Goal: Task Accomplishment & Management: Manage account settings

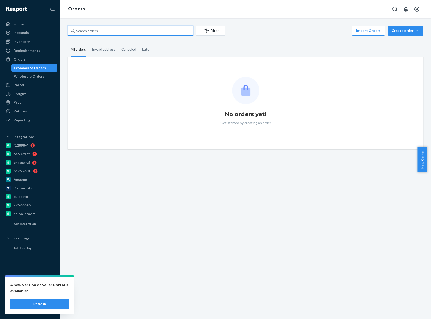
click at [101, 32] on input "text" at bounding box center [130, 31] width 125 height 10
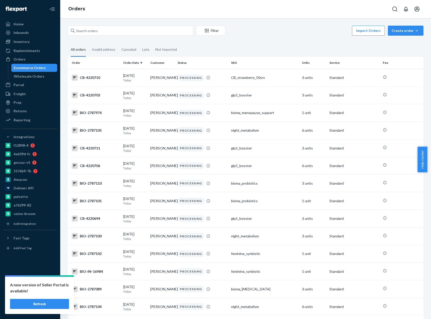
click at [42, 300] on button "Refresh" at bounding box center [39, 304] width 59 height 10
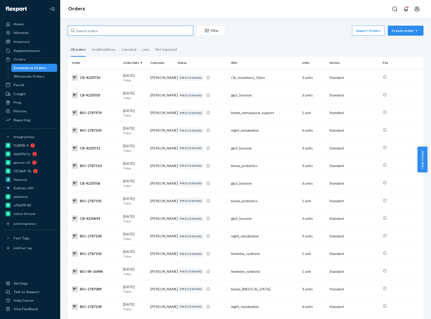
click at [91, 28] on input "text" at bounding box center [130, 31] width 125 height 10
paste input "4133321"
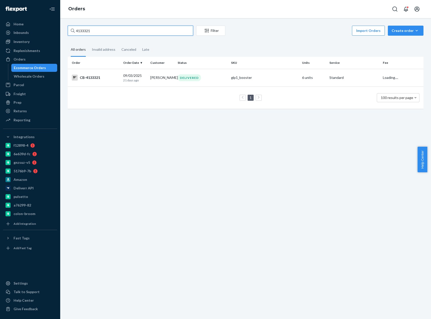
click at [77, 31] on input "4133321" at bounding box center [130, 31] width 125 height 10
type input "CB-4133321"
click at [113, 81] on td "CB-4133321" at bounding box center [94, 78] width 53 height 18
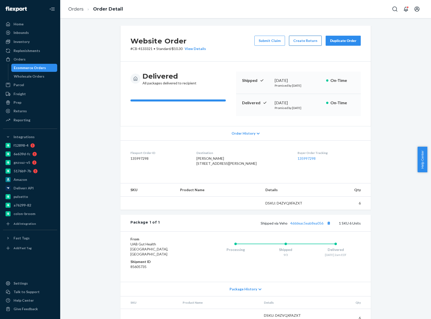
click at [301, 42] on button "Create Return" at bounding box center [305, 41] width 33 height 10
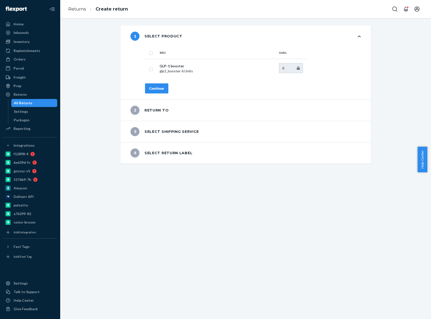
click at [149, 51] on input "checkbox" at bounding box center [151, 52] width 4 height 5
checkbox input "true"
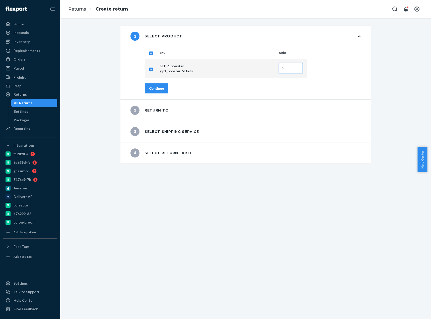
type input "5"
click at [296, 68] on input "5" at bounding box center [291, 68] width 24 height 10
click at [157, 88] on div "Continue" at bounding box center [156, 88] width 15 height 5
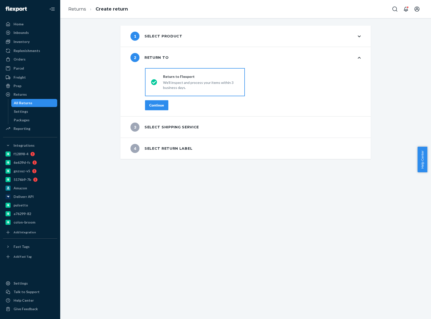
click at [158, 106] on div "Continue" at bounding box center [156, 105] width 15 height 5
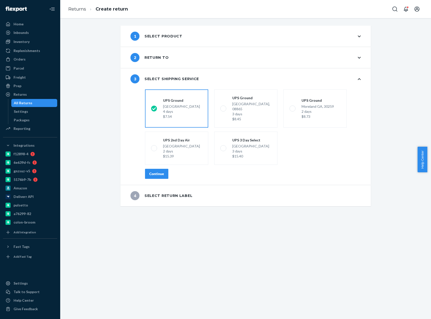
click at [151, 173] on button "Continue" at bounding box center [156, 174] width 23 height 10
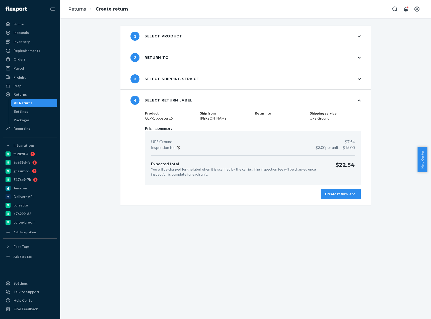
click at [326, 194] on div "Create return label" at bounding box center [340, 193] width 31 height 5
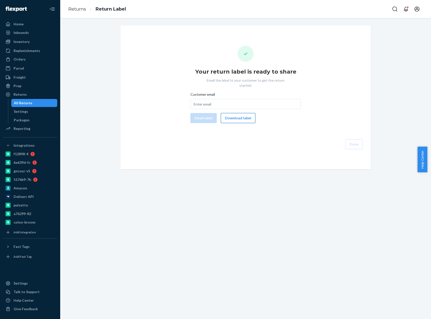
click at [237, 113] on button "Download label" at bounding box center [238, 118] width 35 height 10
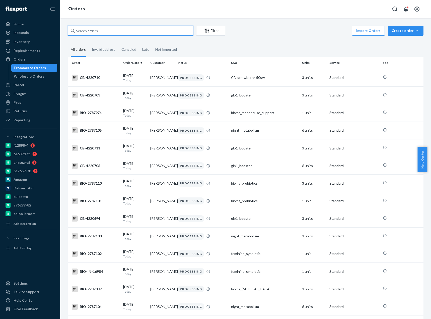
click at [152, 31] on input "text" at bounding box center [130, 31] width 125 height 10
paste input "4133321"
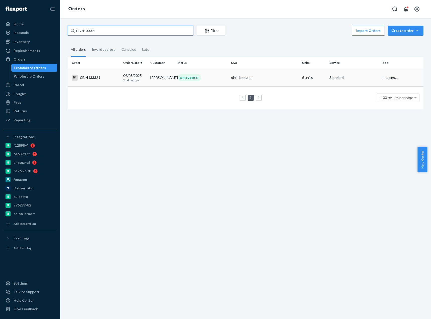
type input "CB-4133321"
click at [103, 81] on td "CB-4133321" at bounding box center [94, 78] width 53 height 18
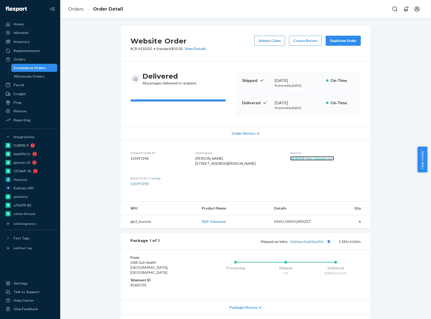
click at [302, 159] on link "1808058 ( Not shipped yet )" at bounding box center [312, 158] width 44 height 4
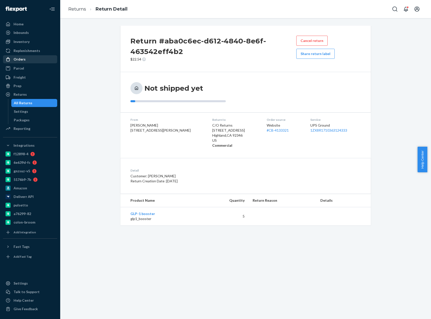
click at [26, 59] on div "Orders" at bounding box center [30, 59] width 53 height 7
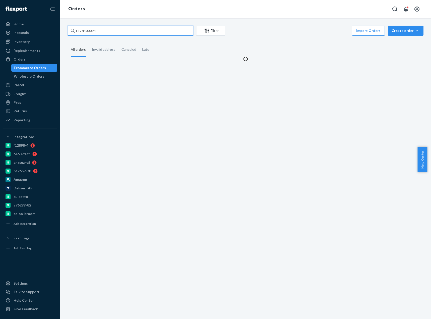
click at [89, 31] on input "CB-4133321" at bounding box center [130, 31] width 125 height 10
paste input "19419"
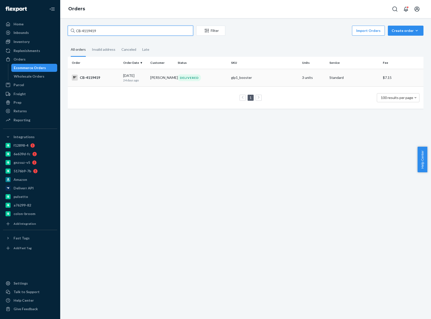
type input "CB-4119419"
click at [106, 77] on div "CB-4119419" at bounding box center [95, 78] width 47 height 6
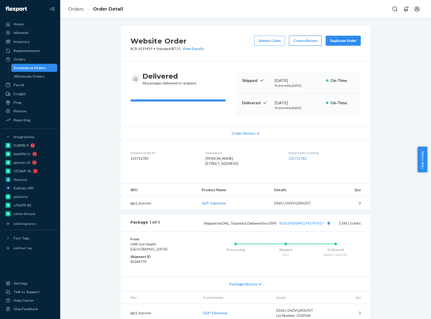
click at [307, 40] on button "Create Return" at bounding box center [305, 41] width 33 height 10
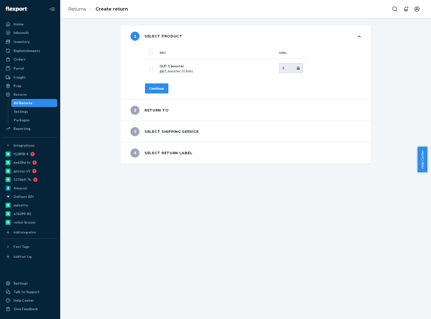
click at [149, 53] on input "checkbox" at bounding box center [151, 52] width 4 height 5
checkbox input "true"
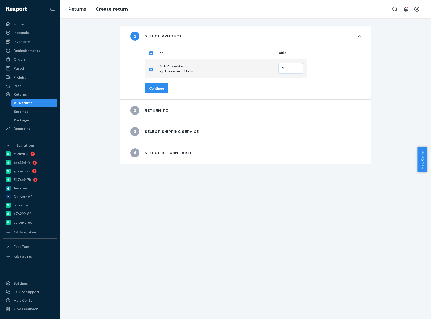
type input "2"
click at [296, 70] on input "2" at bounding box center [291, 68] width 24 height 10
click at [161, 87] on div "Continue" at bounding box center [156, 88] width 15 height 5
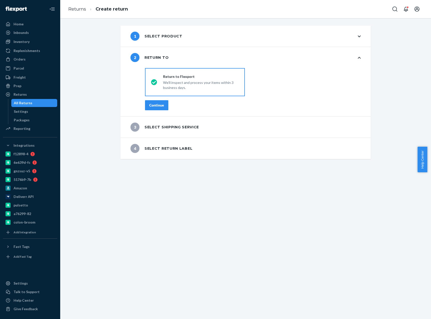
click at [155, 104] on div "Continue" at bounding box center [156, 105] width 15 height 5
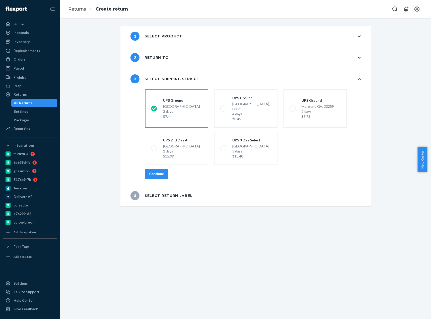
click at [153, 171] on div "Continue" at bounding box center [156, 173] width 15 height 5
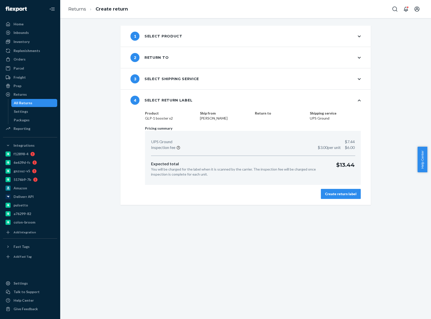
click at [348, 194] on div "Create return label" at bounding box center [340, 193] width 31 height 5
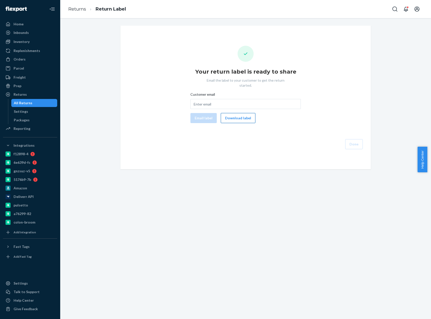
click at [241, 113] on button "Download label" at bounding box center [238, 118] width 35 height 10
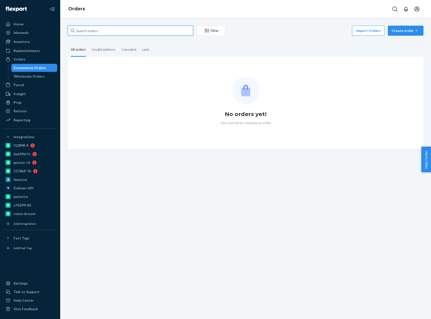
click at [87, 29] on input "text" at bounding box center [130, 31] width 125 height 10
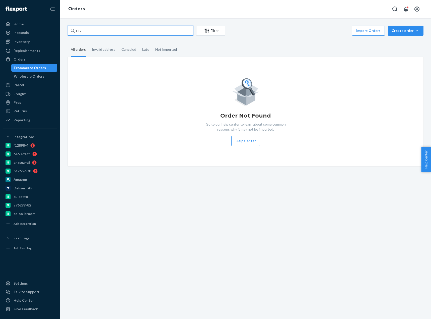
paste input "4151182"
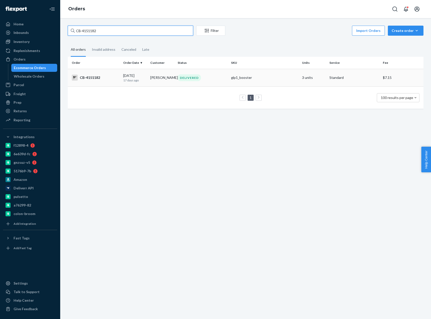
type input "CB-4151182"
click at [104, 79] on div "CB-4151182" at bounding box center [95, 78] width 47 height 6
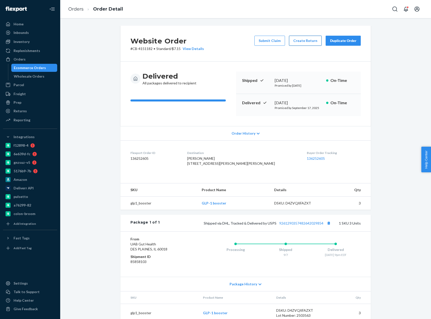
click at [306, 42] on button "Create Return" at bounding box center [305, 41] width 33 height 10
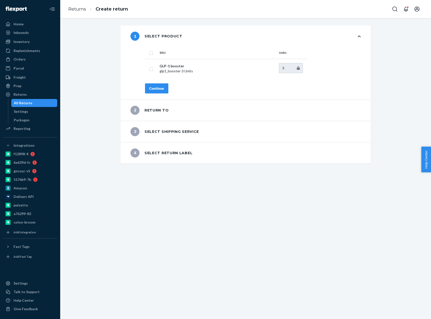
click at [149, 53] on input "checkbox" at bounding box center [151, 52] width 4 height 5
checkbox input "true"
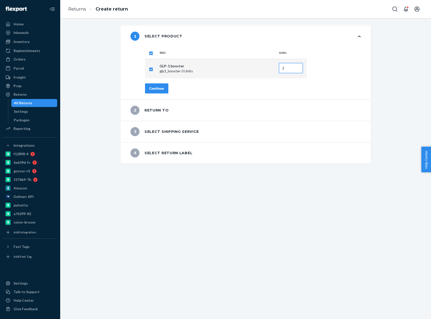
type input "2"
click at [296, 69] on input "2" at bounding box center [291, 68] width 24 height 10
click at [164, 87] on button "Continue" at bounding box center [156, 88] width 23 height 10
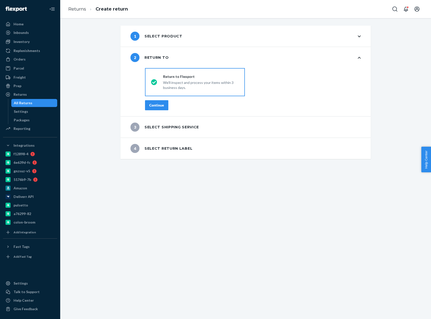
click at [156, 102] on button "Continue" at bounding box center [156, 105] width 23 height 10
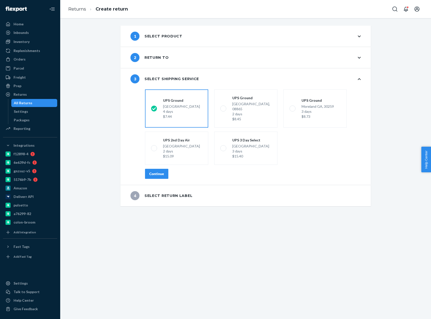
click at [158, 171] on div "Continue" at bounding box center [156, 173] width 15 height 5
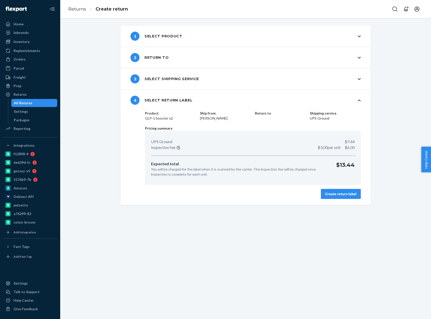
click at [339, 195] on div "Create return label" at bounding box center [340, 193] width 31 height 5
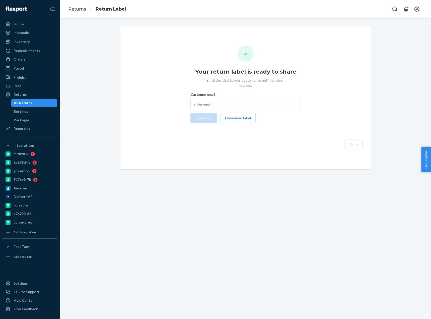
click at [241, 113] on button "Download label" at bounding box center [238, 118] width 35 height 10
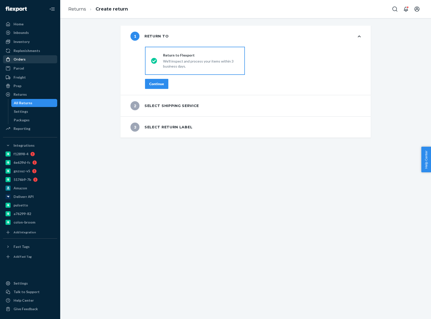
click at [29, 57] on div "Orders" at bounding box center [30, 59] width 53 height 7
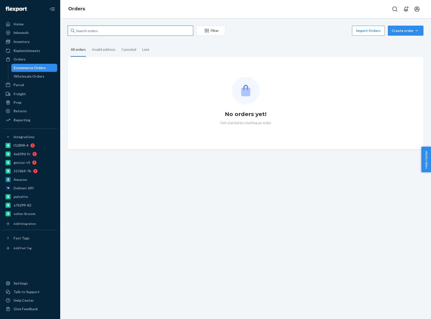
click at [96, 33] on input "text" at bounding box center [130, 31] width 125 height 10
paste input "Marie Wagner"
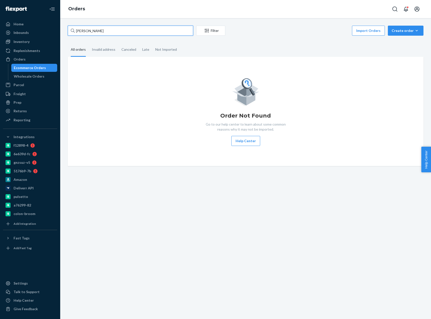
click at [83, 31] on input "Marie Wagner" at bounding box center [130, 31] width 125 height 10
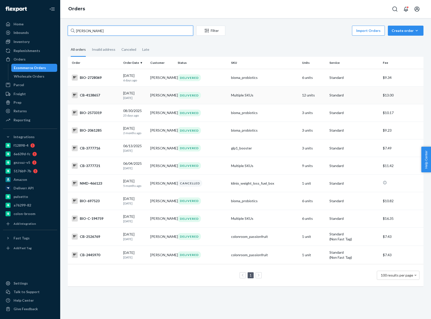
type input "Marie Wagner"
click at [98, 99] on td "CB-4138657" at bounding box center [94, 95] width 53 height 18
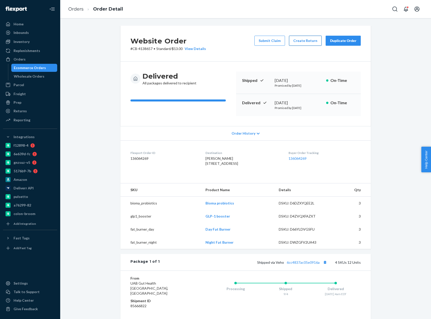
click at [301, 39] on button "Create Return" at bounding box center [305, 41] width 33 height 10
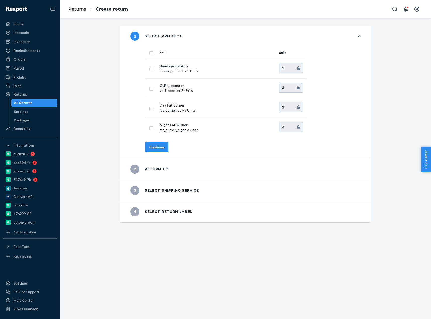
click at [149, 53] on input "checkbox" at bounding box center [151, 52] width 4 height 5
checkbox input "true"
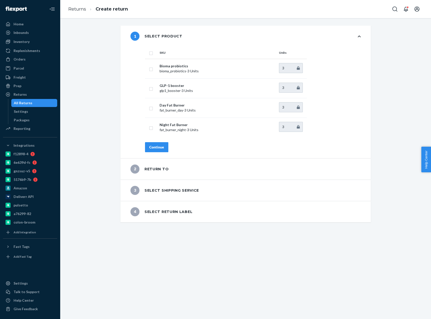
checkbox input "true"
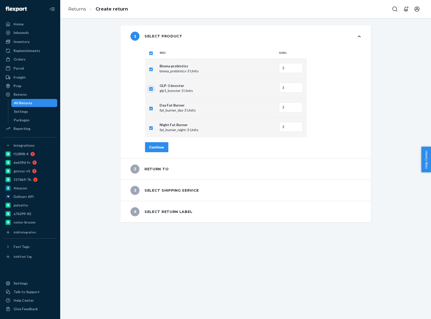
click at [149, 89] on input "checkbox" at bounding box center [151, 88] width 4 height 5
checkbox input "false"
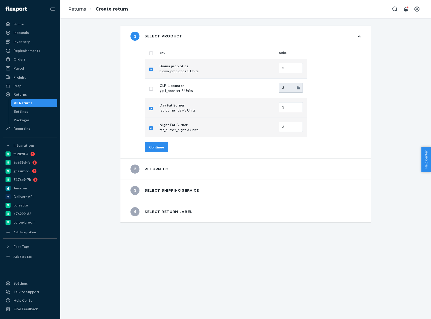
click at [159, 150] on button "Continue" at bounding box center [156, 147] width 23 height 10
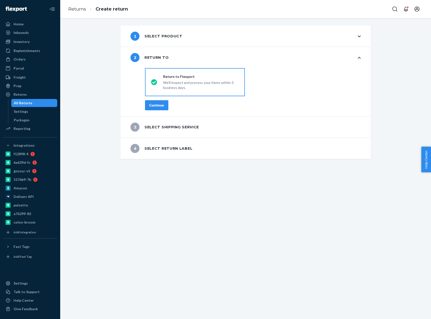
click at [159, 108] on button "Continue" at bounding box center [156, 105] width 23 height 10
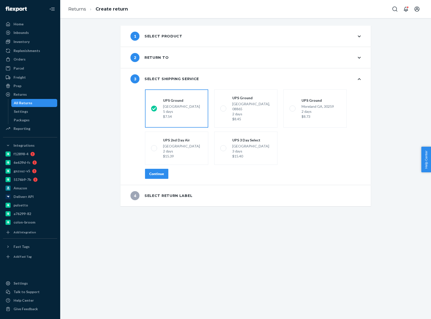
click at [160, 171] on div "Continue" at bounding box center [156, 173] width 15 height 5
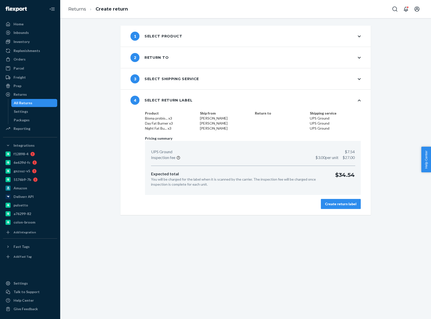
click at [350, 199] on button "Create return label" at bounding box center [341, 204] width 40 height 10
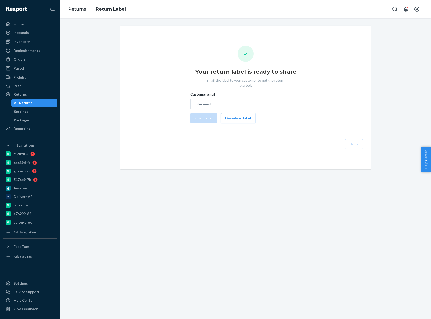
click at [225, 117] on button "Download label" at bounding box center [238, 118] width 35 height 10
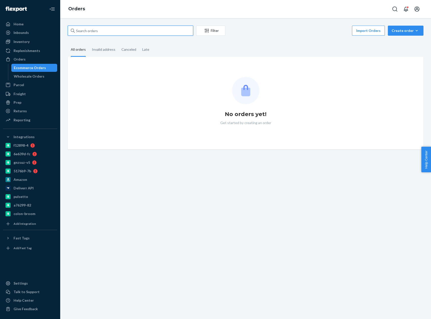
click at [99, 33] on input "text" at bounding box center [130, 31] width 125 height 10
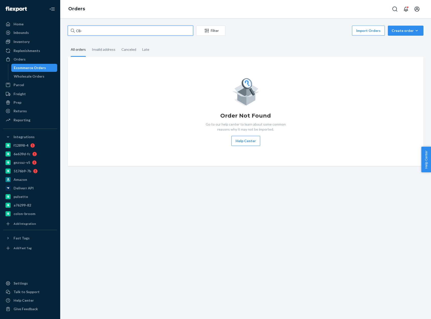
paste input "4079613"
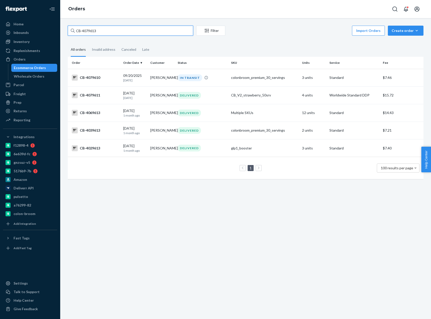
click at [78, 28] on input "CB-4079613" at bounding box center [130, 31] width 125 height 10
paste input "[PERSON_NAME] [PERSON_NAME]"
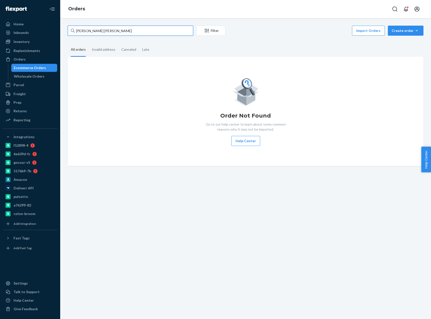
click at [91, 32] on input "[PERSON_NAME] [PERSON_NAME]" at bounding box center [130, 31] width 125 height 10
click at [92, 32] on input "[PERSON_NAME] [PERSON_NAME]" at bounding box center [130, 31] width 125 height 10
paste input "2332946"
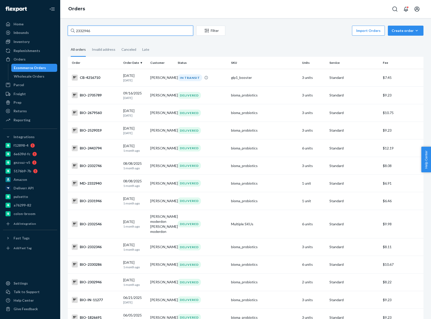
click at [137, 26] on input "2332946" at bounding box center [130, 31] width 125 height 10
paste input "Bill Scott"
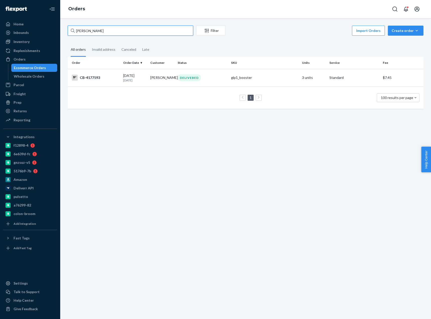
click at [87, 29] on input "Bill Scott" at bounding box center [130, 31] width 125 height 10
paste input "Tinsley"
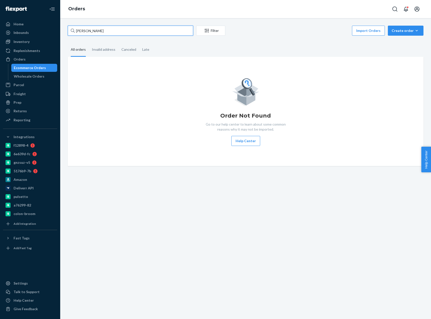
click at [91, 31] on input "Bill Tinsley" at bounding box center [130, 31] width 125 height 10
paste input "4207686"
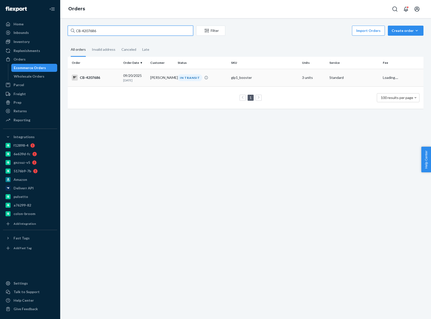
type input "CB-4207686"
click at [117, 78] on div "CB-4207686" at bounding box center [95, 78] width 47 height 6
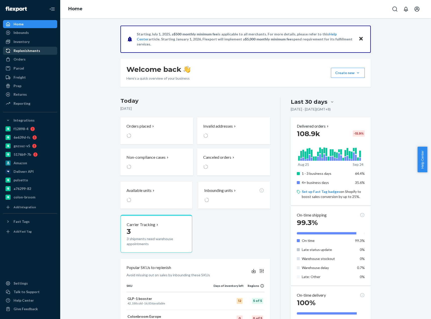
click at [23, 57] on div "Orders" at bounding box center [20, 59] width 12 height 5
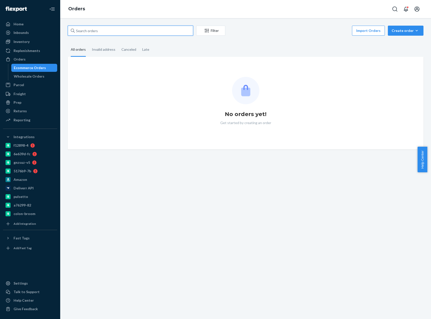
click at [82, 32] on input "text" at bounding box center [130, 31] width 125 height 10
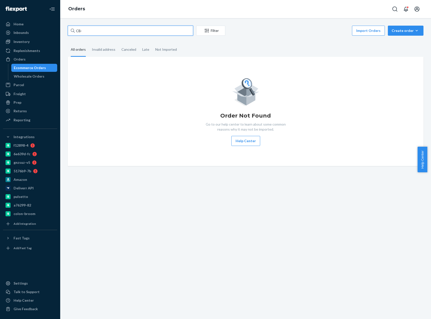
paste input "4207952"
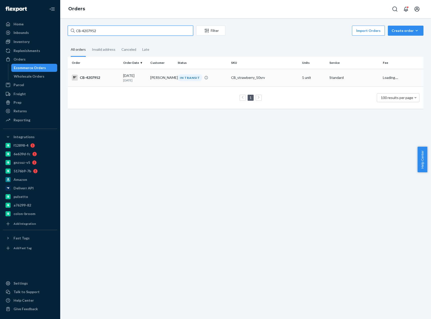
type input "CB-4207952"
click at [127, 75] on div "[DATE] [DATE]" at bounding box center [134, 77] width 23 height 9
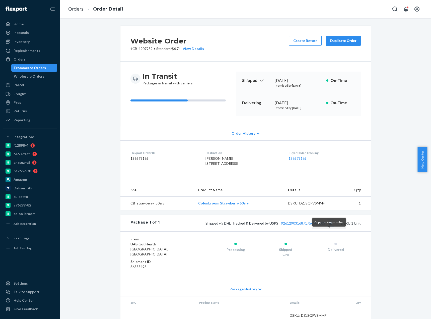
click at [328, 226] on button "Copy tracking number" at bounding box center [330, 223] width 7 height 7
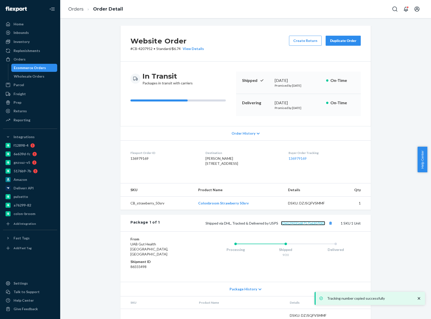
click at [316, 225] on link "9261290316871756307003" at bounding box center [303, 223] width 44 height 4
click at [146, 50] on p "# CB-4207952 • Standard / $6.74 View Details" at bounding box center [167, 48] width 74 height 5
copy p "4207952"
click at [77, 8] on link "Orders" at bounding box center [75, 9] width 15 height 6
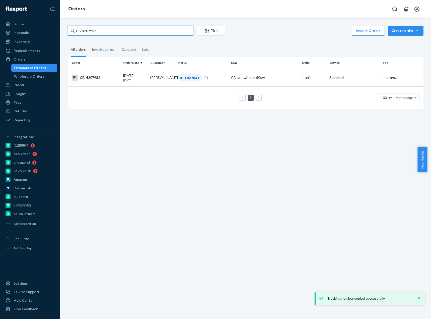
click at [81, 33] on input "CB-4207952" at bounding box center [130, 31] width 125 height 10
paste input "[PERSON_NAME]"
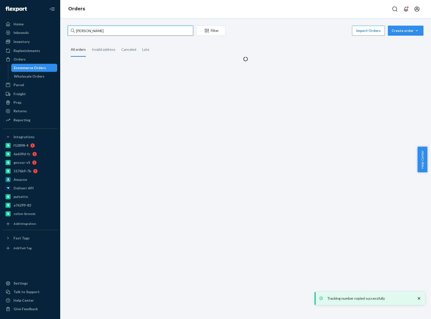
type input "[PERSON_NAME]"
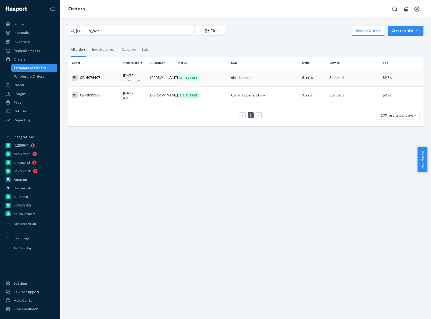
click at [101, 77] on div "CB-4076407" at bounding box center [95, 78] width 47 height 6
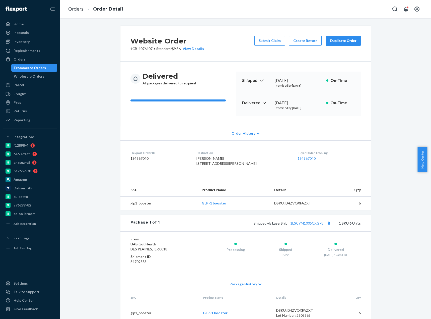
click at [88, 121] on div "Website Order # CB-4076407 • Standard / $9.36 View Details Submit Claim Create …" at bounding box center [245, 177] width 363 height 302
click at [303, 225] on link "1LSCYM1005CXG78" at bounding box center [306, 223] width 33 height 4
copy span "[STREET_ADDRESS][PERSON_NAME]"
drag, startPoint x: 201, startPoint y: 165, endPoint x: 230, endPoint y: 169, distance: 29.3
click at [230, 169] on dl "Flexport Order ID 134967040 Destination [PERSON_NAME] [STREET_ADDRESS][PERSON_N…" at bounding box center [245, 159] width 250 height 38
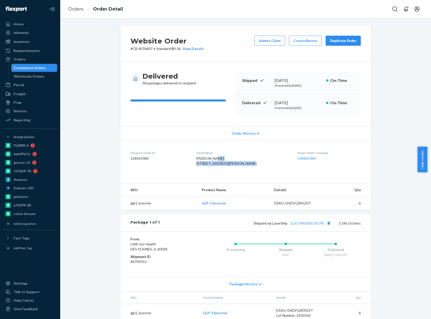
click at [333, 43] on button "Duplicate Order" at bounding box center [343, 41] width 35 height 10
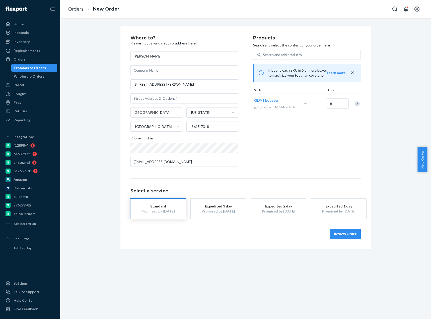
click at [350, 235] on button "Review Order" at bounding box center [345, 234] width 31 height 10
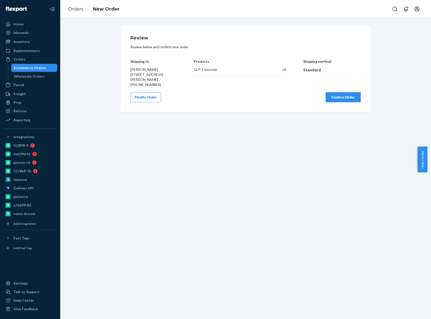
click at [334, 99] on button "Confirm Order" at bounding box center [343, 97] width 35 height 10
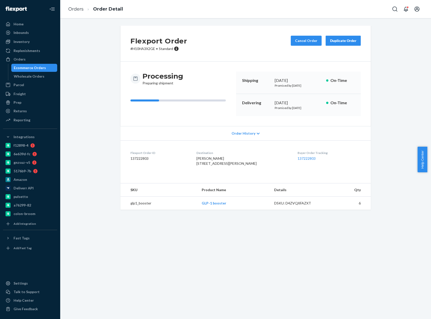
click at [140, 49] on p "# H10HA3X2GE • Standard" at bounding box center [158, 48] width 57 height 5
copy p "H10HA3X2GE"
click at [76, 8] on link "Orders" at bounding box center [75, 9] width 15 height 6
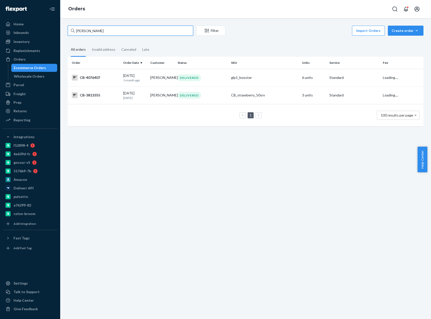
click at [88, 30] on input "[PERSON_NAME]" at bounding box center [130, 31] width 125 height 10
drag, startPoint x: 76, startPoint y: 8, endPoint x: 88, endPoint y: 30, distance: 25.3
click at [88, 30] on input "[PERSON_NAME]" at bounding box center [130, 31] width 125 height 10
paste input "4205177"
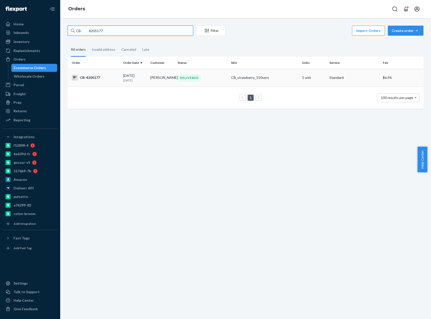
type input "CB- 4205177"
click at [109, 82] on td "CB-4205177" at bounding box center [94, 78] width 53 height 18
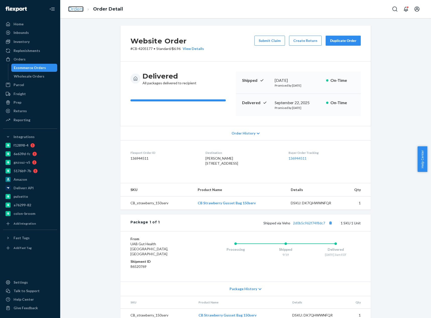
click at [81, 10] on link "Orders" at bounding box center [75, 9] width 15 height 6
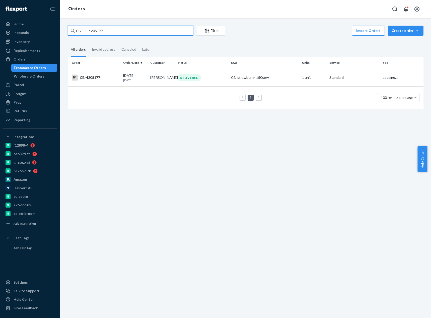
click at [91, 30] on input "CB- 4205177" at bounding box center [130, 31] width 125 height 10
drag, startPoint x: 83, startPoint y: 31, endPoint x: 159, endPoint y: 46, distance: 77.9
click at [145, 43] on div "CB- 4205177 Filter Import Orders Create order Ecommerce order Removal order All…" at bounding box center [245, 70] width 363 height 88
paste input "8"
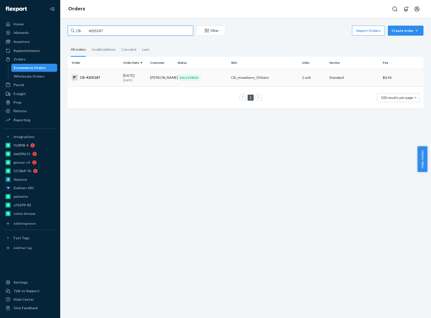
type input "CB- 4205187"
click at [99, 81] on td "CB-4205187" at bounding box center [94, 78] width 53 height 18
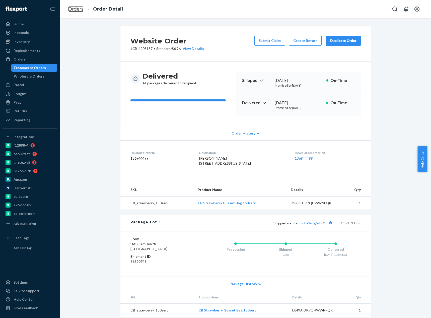
drag, startPoint x: 77, startPoint y: 8, endPoint x: 87, endPoint y: 25, distance: 19.4
click at [77, 8] on link "Orders" at bounding box center [75, 9] width 15 height 6
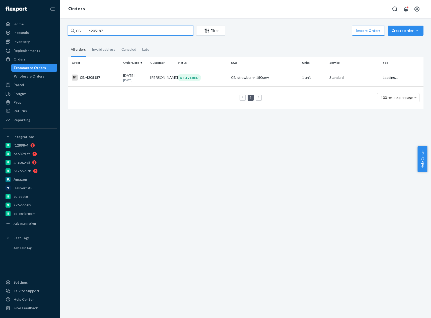
click at [91, 32] on input "CB- 4205187" at bounding box center [130, 31] width 125 height 10
paste input "[PERSON_NAME]"
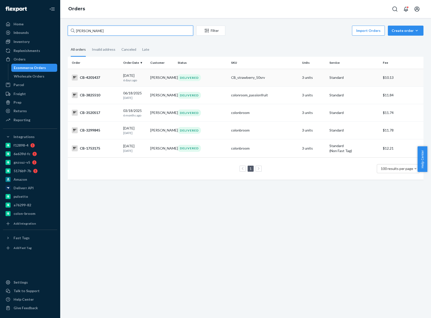
type input "[PERSON_NAME]"
click at [111, 79] on div "CB-4201437" at bounding box center [95, 78] width 47 height 6
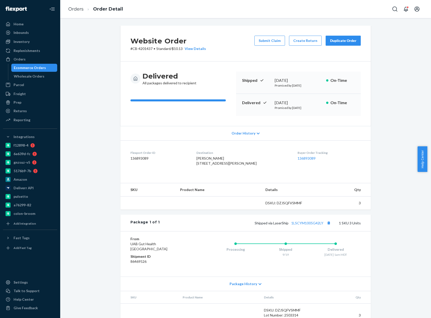
click at [144, 49] on p "# CB-4201437 • Standard / $10.13 View Details" at bounding box center [168, 48] width 76 height 5
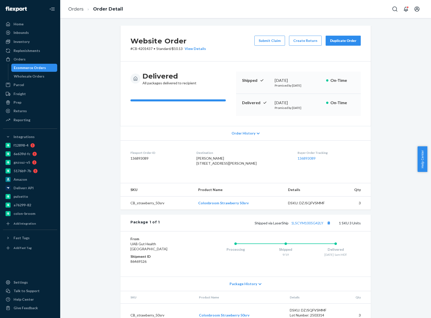
click at [144, 49] on p "# CB-4201437 • Standard / $10.13 View Details" at bounding box center [168, 48] width 76 height 5
copy p "4201437"
drag, startPoint x: 73, startPoint y: 10, endPoint x: 85, endPoint y: 24, distance: 18.5
click at [73, 10] on link "Orders" at bounding box center [75, 9] width 15 height 6
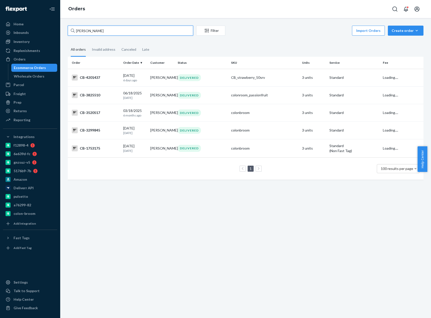
click at [86, 27] on input "[PERSON_NAME]" at bounding box center [130, 31] width 125 height 10
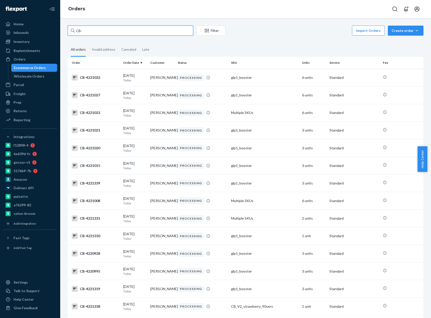
paste input "4205301"
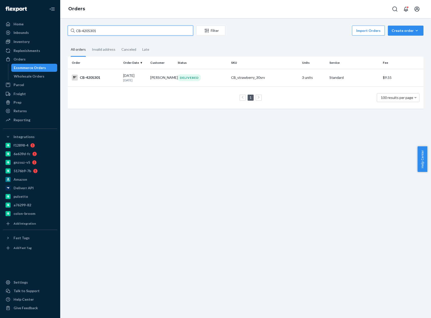
click at [87, 30] on input "CB-4205301" at bounding box center [130, 31] width 125 height 10
paste input "187708"
click at [82, 34] on input "CB-4187708" at bounding box center [130, 31] width 125 height 10
click at [87, 33] on input "CB-4187708" at bounding box center [130, 31] width 125 height 10
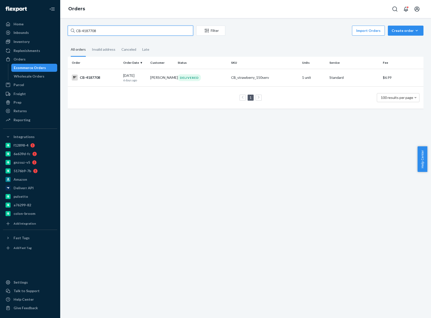
click at [87, 33] on input "CB-4187708" at bounding box center [130, 31] width 125 height 10
paste input "20019"
type input "CB-4200198"
